Goal: Task Accomplishment & Management: Use online tool/utility

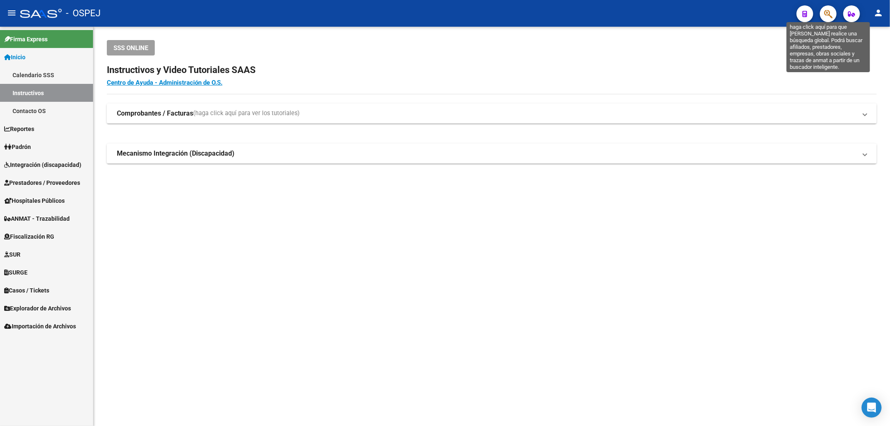
click at [829, 9] on icon "button" at bounding box center [828, 14] width 8 height 10
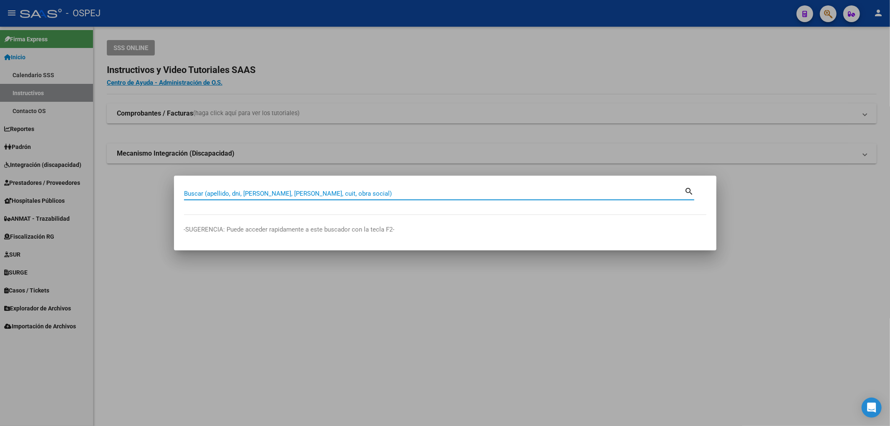
paste input "20471430596"
type input "20471430596"
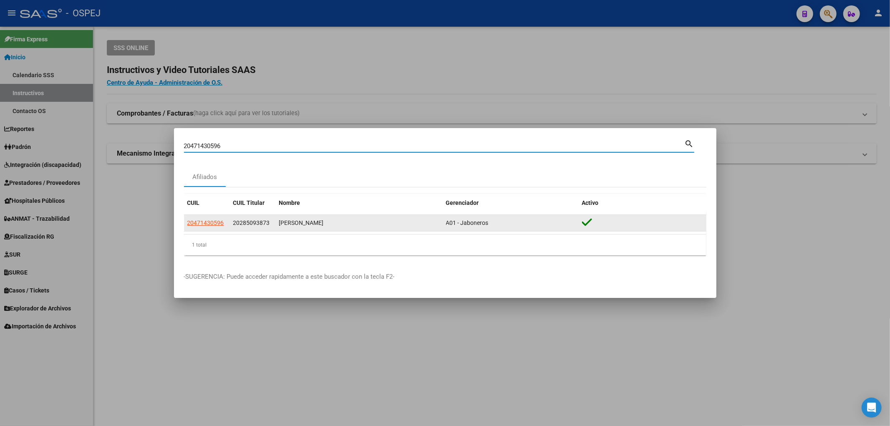
click at [207, 227] on app-link-go-to "20471430596" at bounding box center [205, 223] width 37 height 10
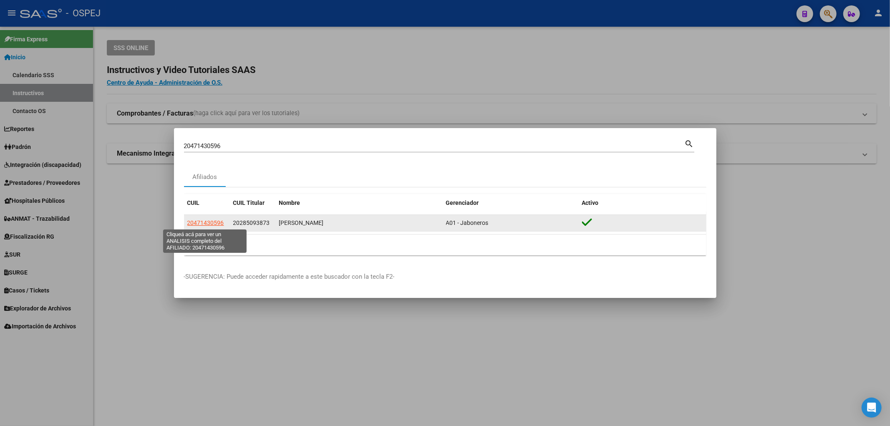
click at [216, 220] on span "20471430596" at bounding box center [205, 223] width 37 height 7
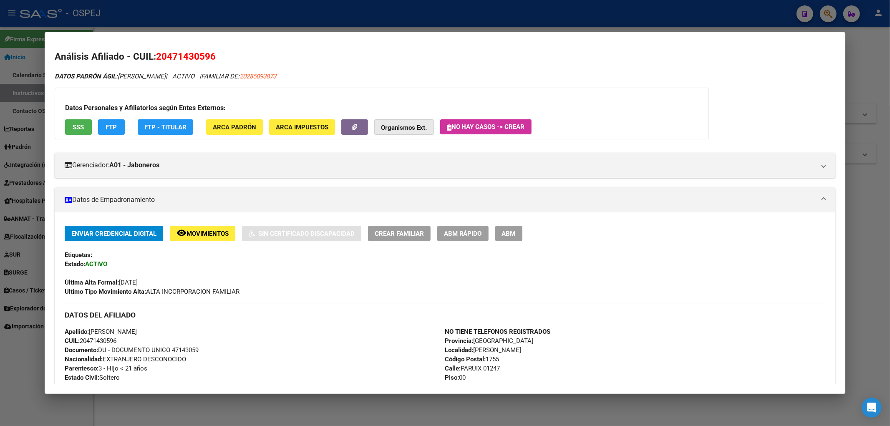
click at [399, 126] on strong "Organismos Ext." at bounding box center [404, 128] width 46 height 8
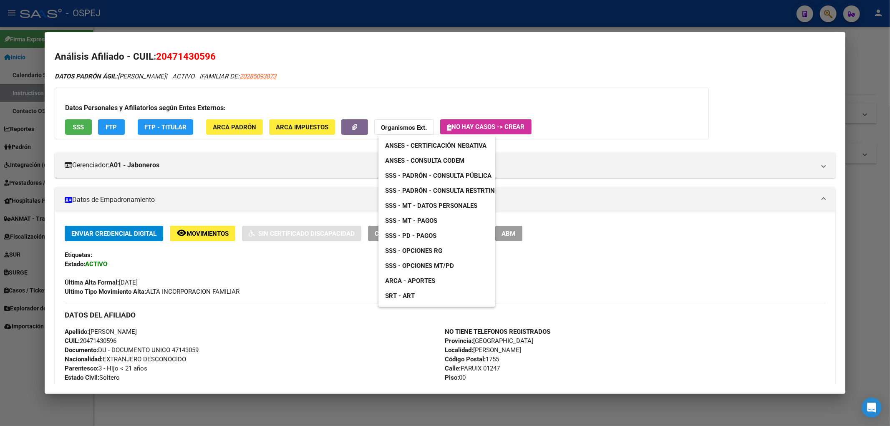
click at [422, 159] on span "ANSES - Consulta CODEM" at bounding box center [424, 161] width 79 height 8
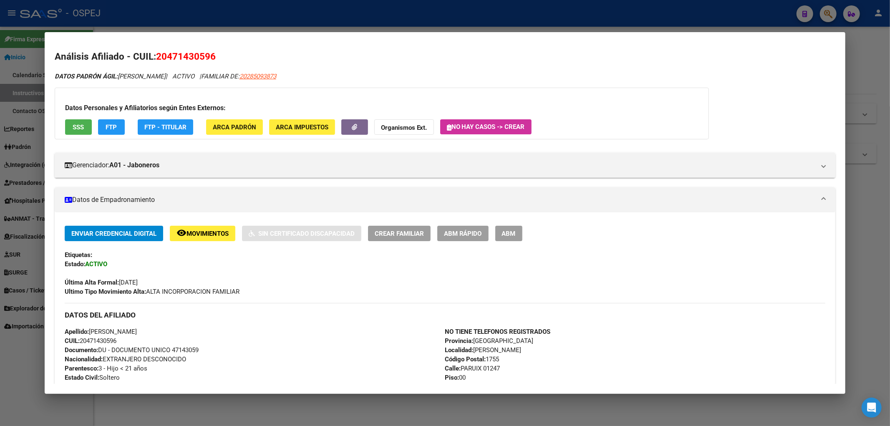
click at [173, 56] on span "20471430596" at bounding box center [186, 56] width 60 height 11
copy span "20471430596"
click at [473, 238] on button "ABM Rápido" at bounding box center [462, 233] width 51 height 15
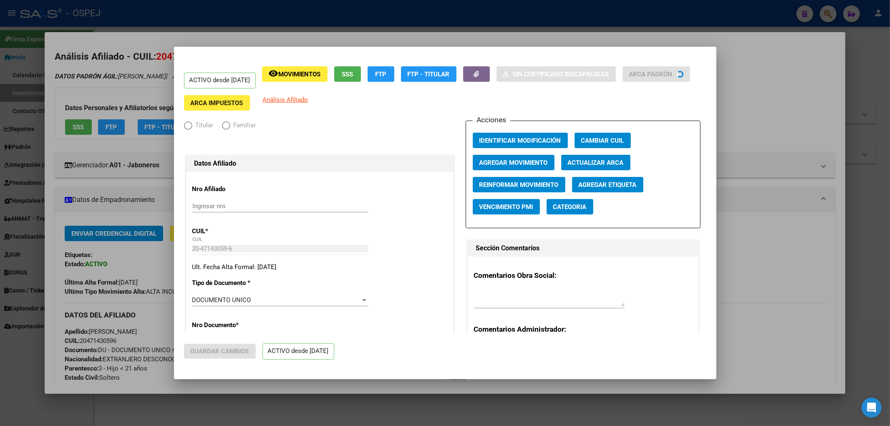
radio input "true"
type input "30-50320794-6"
click at [519, 162] on span "Agregar Movimiento" at bounding box center [514, 163] width 68 height 8
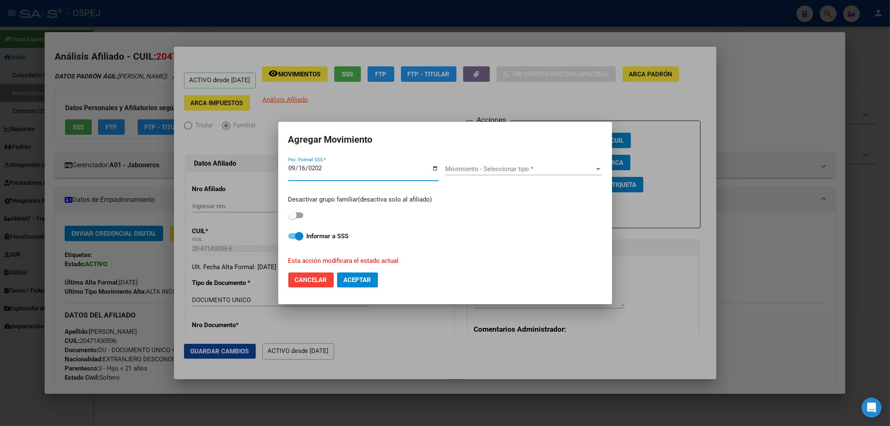
type input "[DATE]"
drag, startPoint x: 316, startPoint y: 205, endPoint x: 305, endPoint y: 213, distance: 13.9
click at [311, 208] on div "Desactivar grupo familiar(desactiva solo al afiliado)" at bounding box center [445, 208] width 314 height 26
drag, startPoint x: 305, startPoint y: 213, endPoint x: 299, endPoint y: 214, distance: 5.5
click at [303, 213] on div "Desactivar grupo familiar(desactiva solo al afiliado)" at bounding box center [445, 208] width 314 height 26
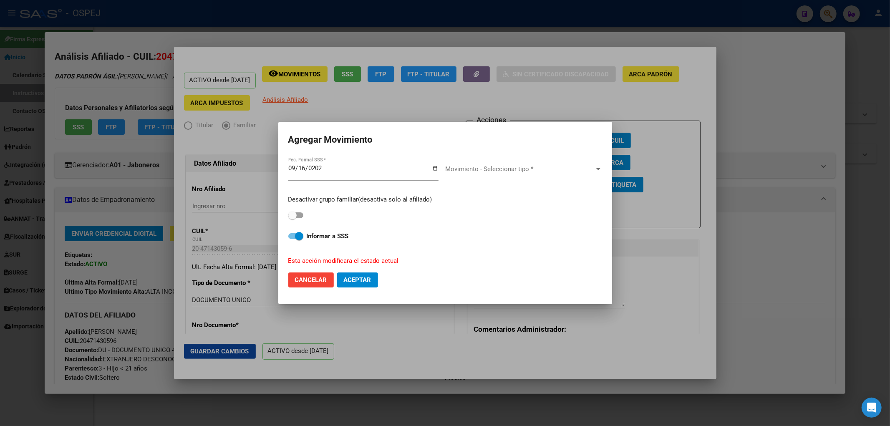
drag, startPoint x: 299, startPoint y: 214, endPoint x: 385, endPoint y: 206, distance: 86.8
click at [304, 214] on div "Desactivar grupo familiar(desactiva solo al afiliado)" at bounding box center [445, 208] width 314 height 26
click at [541, 181] on div "Movimiento - Seleccionar tipo * Movimiento - Seleccionar tipo *" at bounding box center [523, 173] width 157 height 20
click at [543, 172] on span "Movimiento - Seleccionar tipo *" at bounding box center [519, 169] width 149 height 8
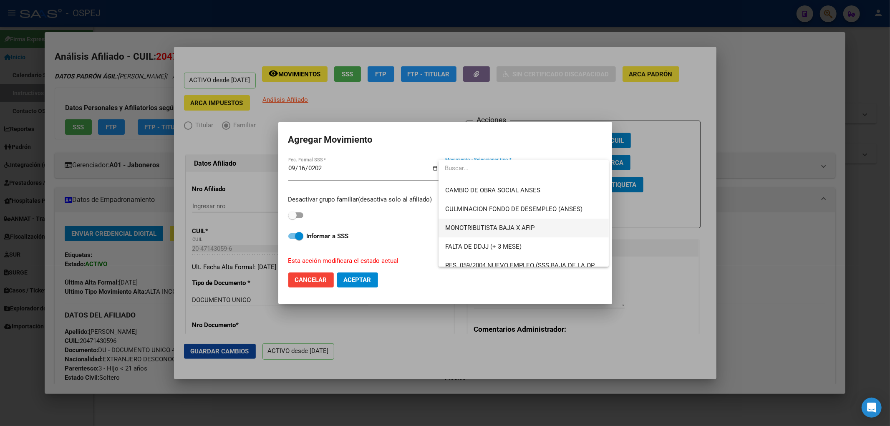
scroll to position [232, 0]
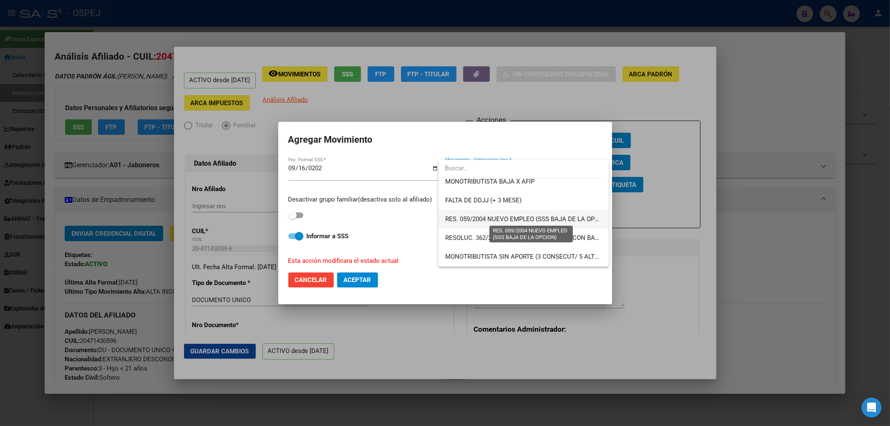
click at [582, 217] on span "RES. 059/2004 NUEVO EMPLEO (SSS BAJA DE LA OPCION)" at bounding box center [528, 219] width 166 height 8
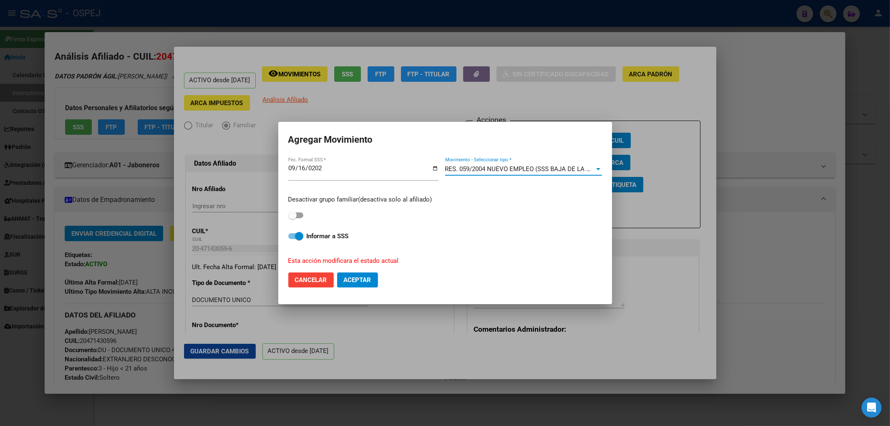
click at [296, 210] on div "Desactivar grupo familiar(desactiva solo al afiliado)" at bounding box center [445, 208] width 314 height 26
click at [297, 214] on span at bounding box center [295, 215] width 15 height 6
click at [293, 218] on input "checkbox" at bounding box center [292, 218] width 0 height 0
checkbox input "true"
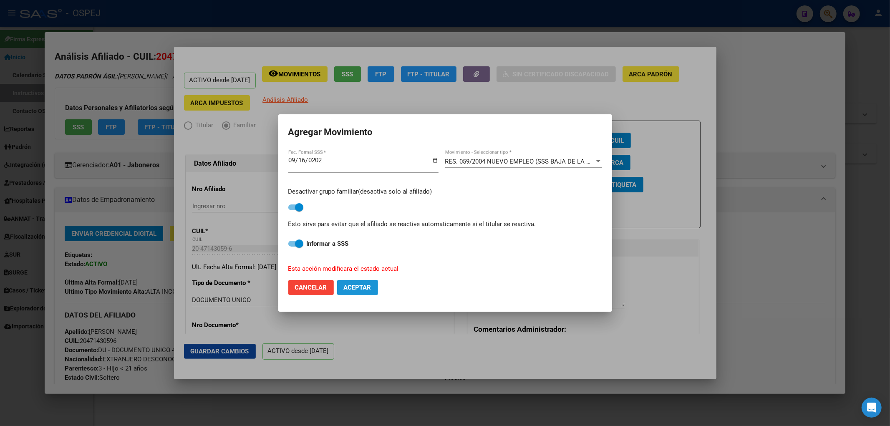
click at [362, 290] on span "Aceptar" at bounding box center [358, 288] width 28 height 8
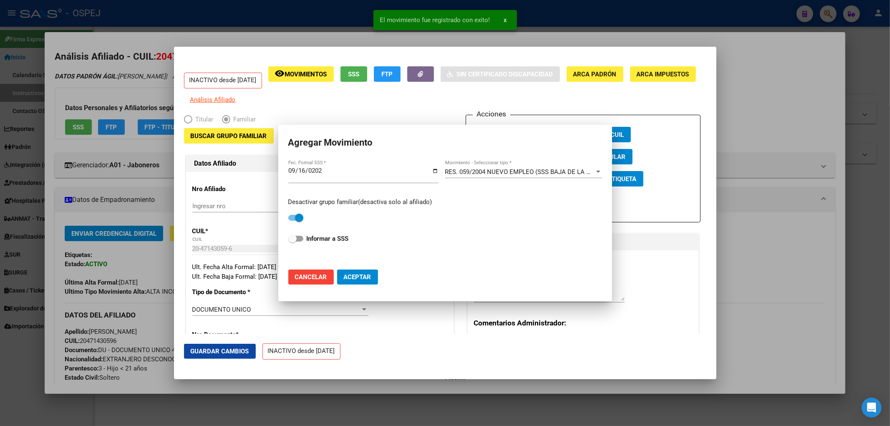
checkbox input "false"
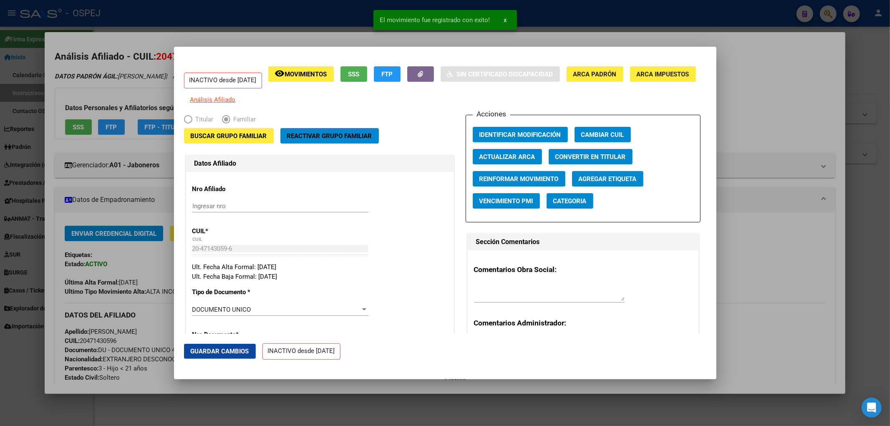
click at [280, 30] on div at bounding box center [445, 213] width 890 height 426
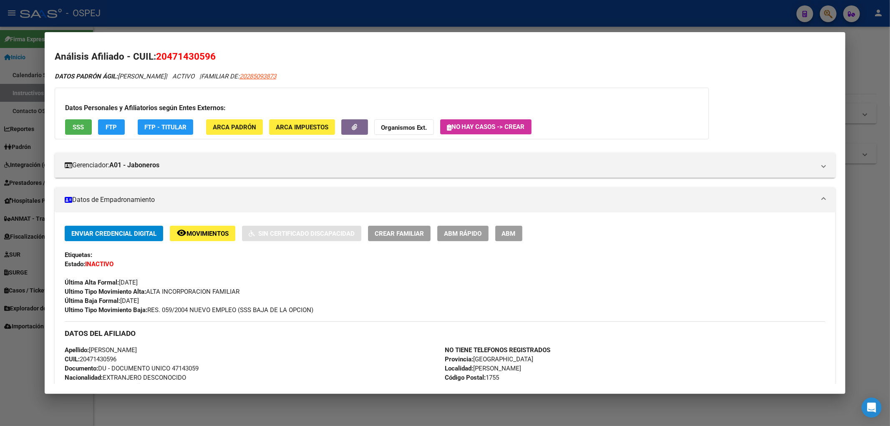
click at [309, 20] on div at bounding box center [445, 213] width 890 height 426
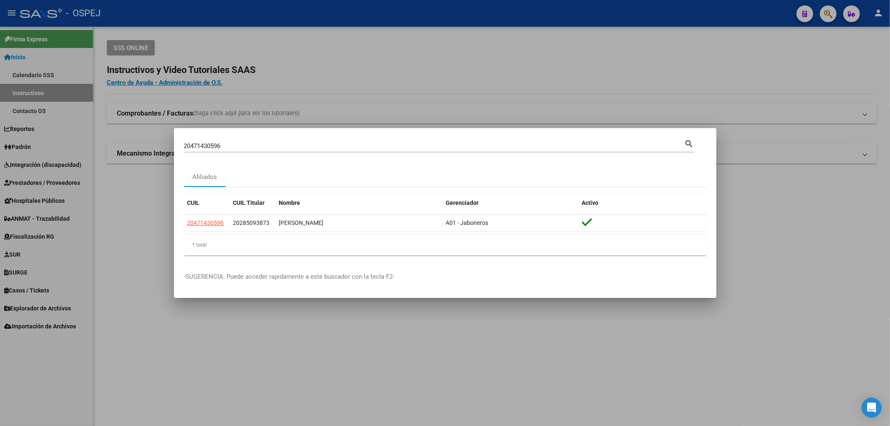
click at [235, 149] on input "20471430596" at bounding box center [434, 146] width 501 height 8
paste input "45314693"
type input "45314693"
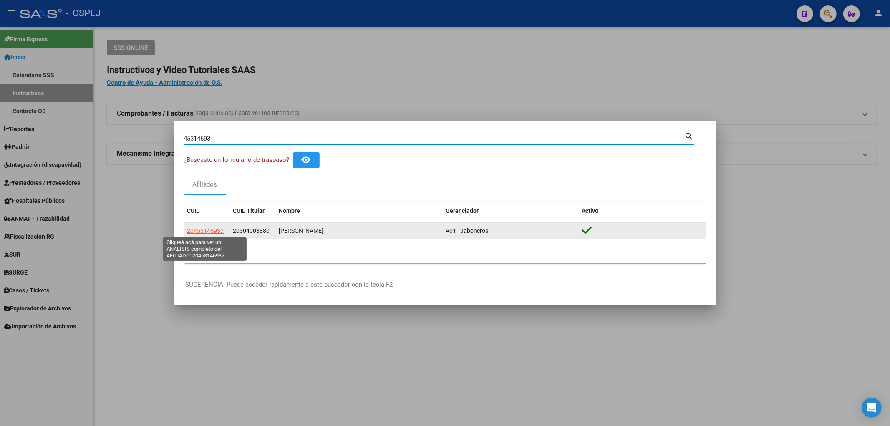
click at [196, 231] on span "20453146937" at bounding box center [205, 231] width 37 height 7
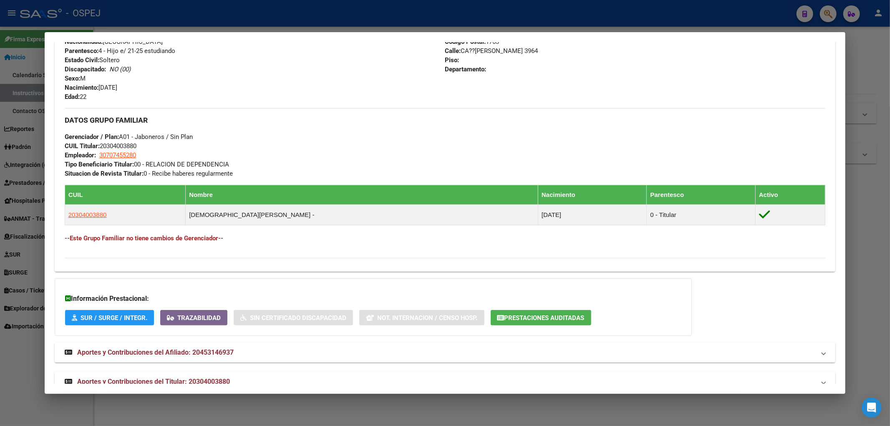
scroll to position [342, 0]
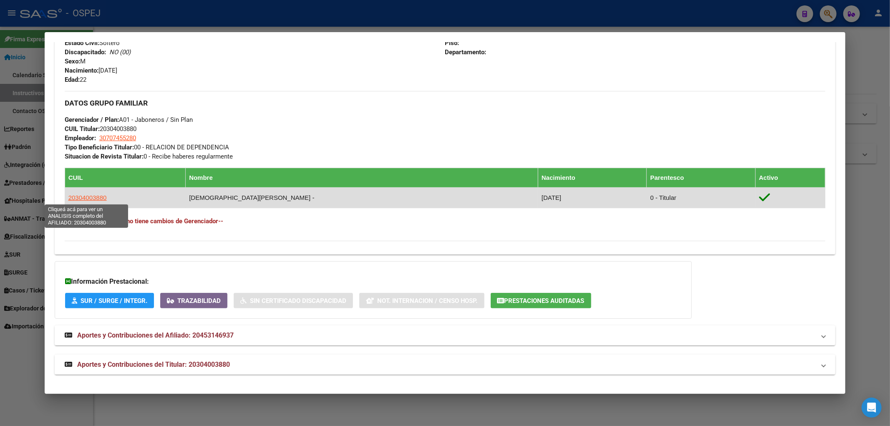
click at [91, 196] on span "20304003880" at bounding box center [87, 197] width 38 height 7
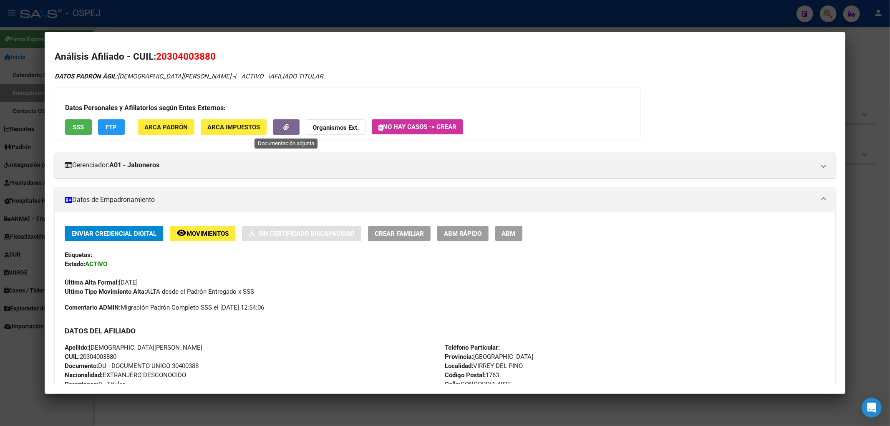
click at [292, 126] on button "button" at bounding box center [286, 126] width 27 height 15
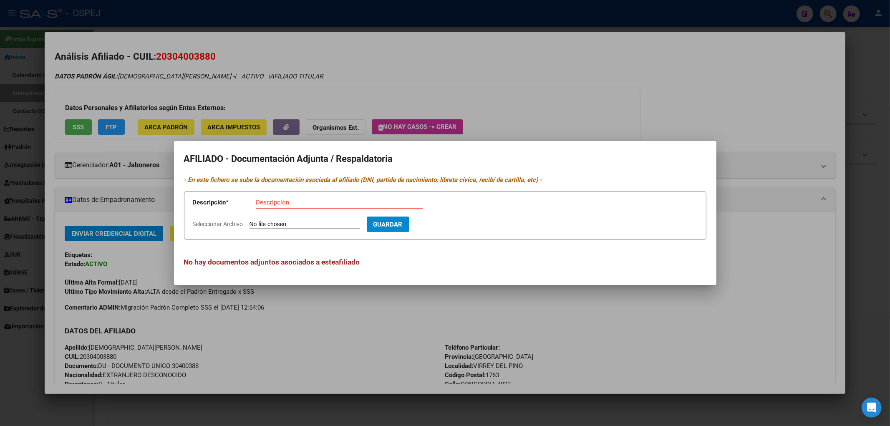
drag, startPoint x: 250, startPoint y: 74, endPoint x: 91, endPoint y: 104, distance: 161.9
click at [243, 74] on div at bounding box center [445, 213] width 890 height 426
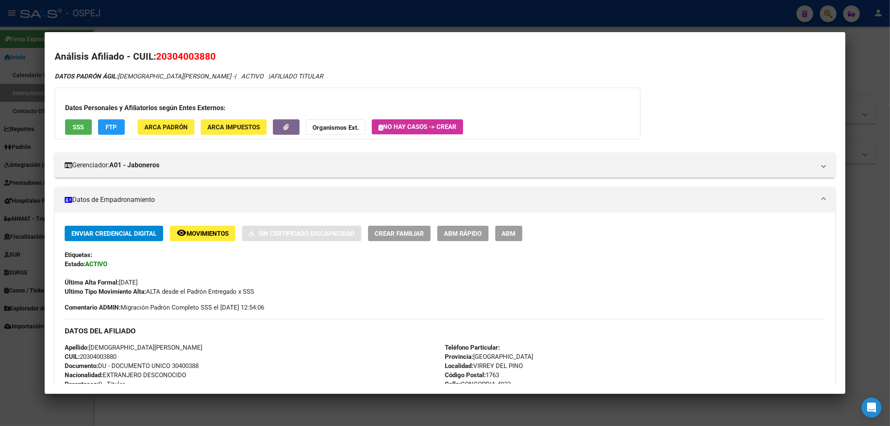
click at [78, 129] on span "SSS" at bounding box center [78, 128] width 11 height 8
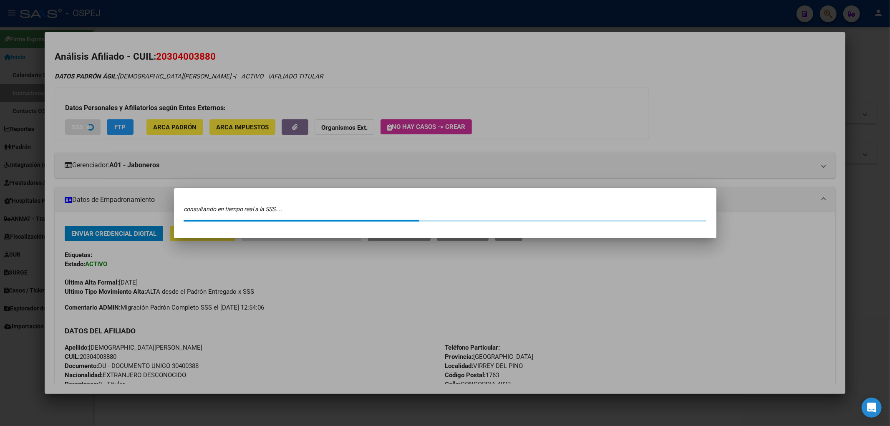
click at [125, 63] on div at bounding box center [445, 213] width 890 height 426
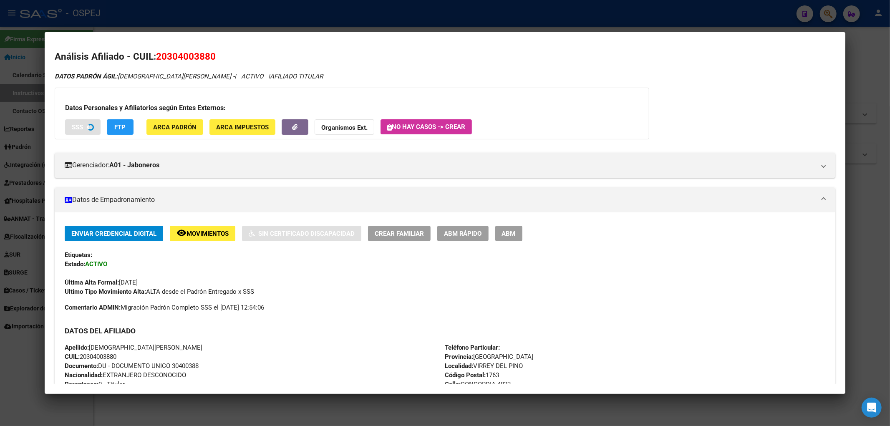
scroll to position [322, 0]
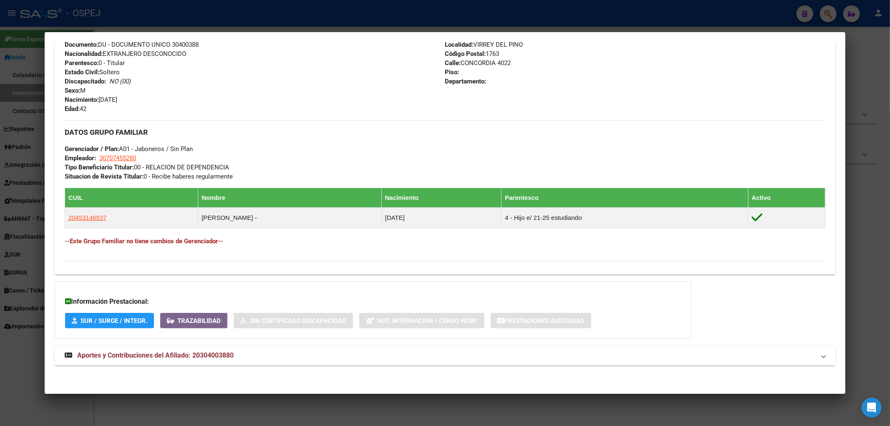
click at [202, 347] on mat-expansion-panel-header "Aportes y Contribuciones del Afiliado: 20304003880" at bounding box center [445, 356] width 781 height 20
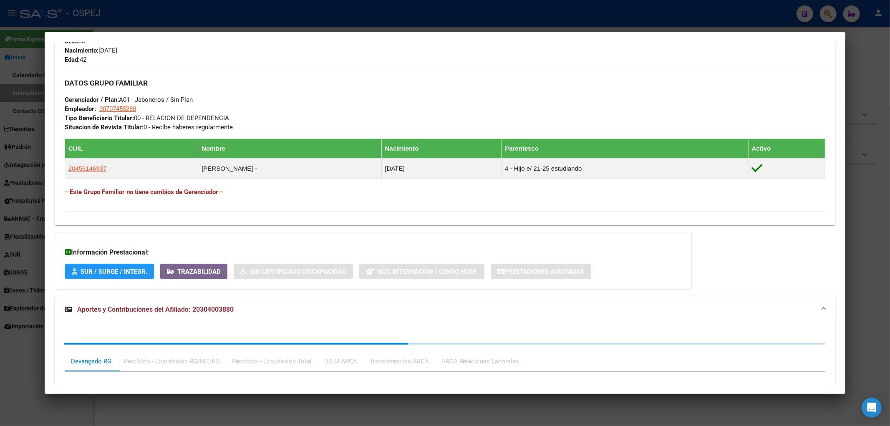
scroll to position [531, 0]
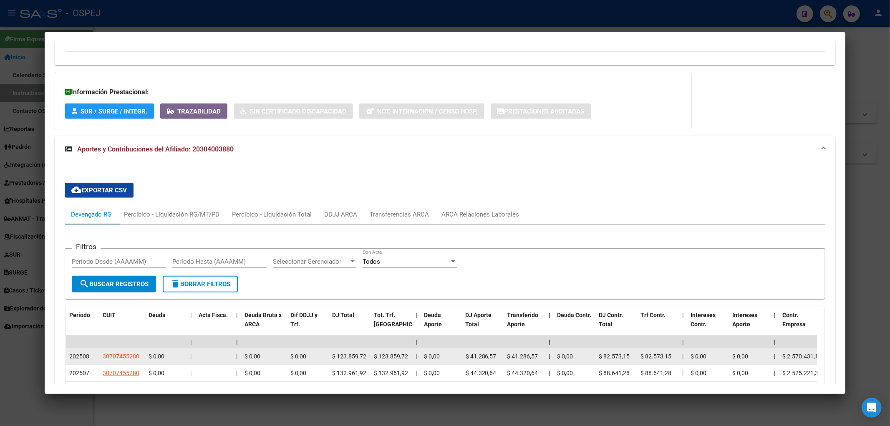
click at [122, 360] on app-link-go-to "30707455280" at bounding box center [121, 357] width 37 height 10
click at [122, 358] on span "30707455280" at bounding box center [121, 356] width 37 height 7
type textarea "30707455280"
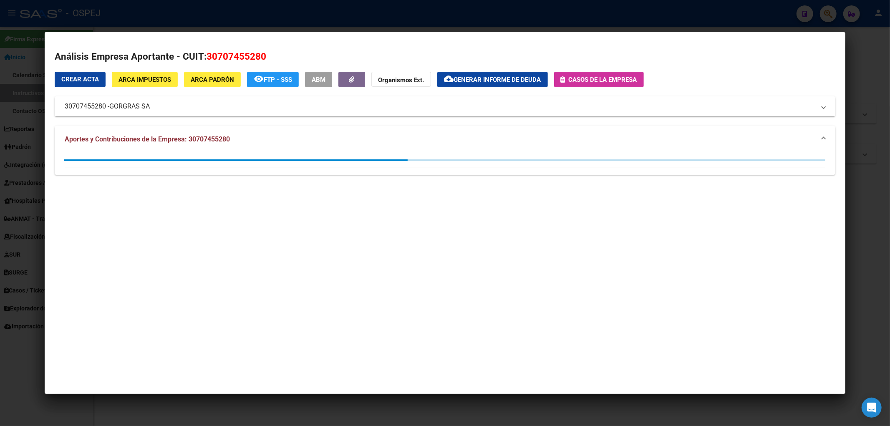
click at [6, 88] on div at bounding box center [445, 213] width 890 height 426
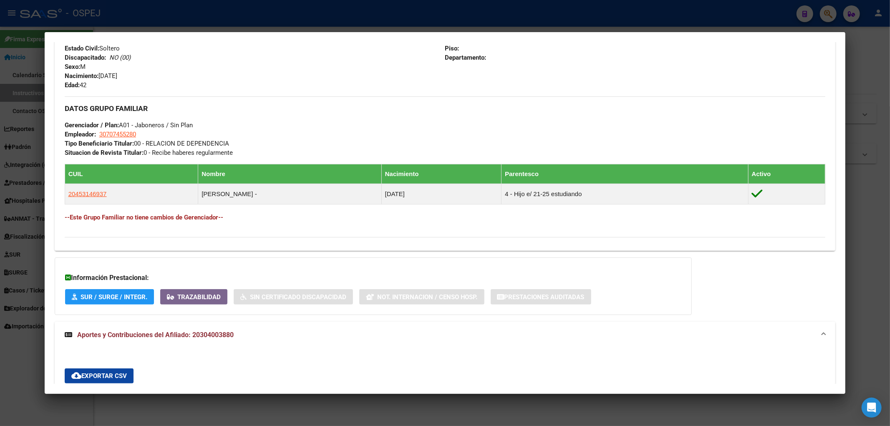
scroll to position [160, 0]
